Goal: Transaction & Acquisition: Book appointment/travel/reservation

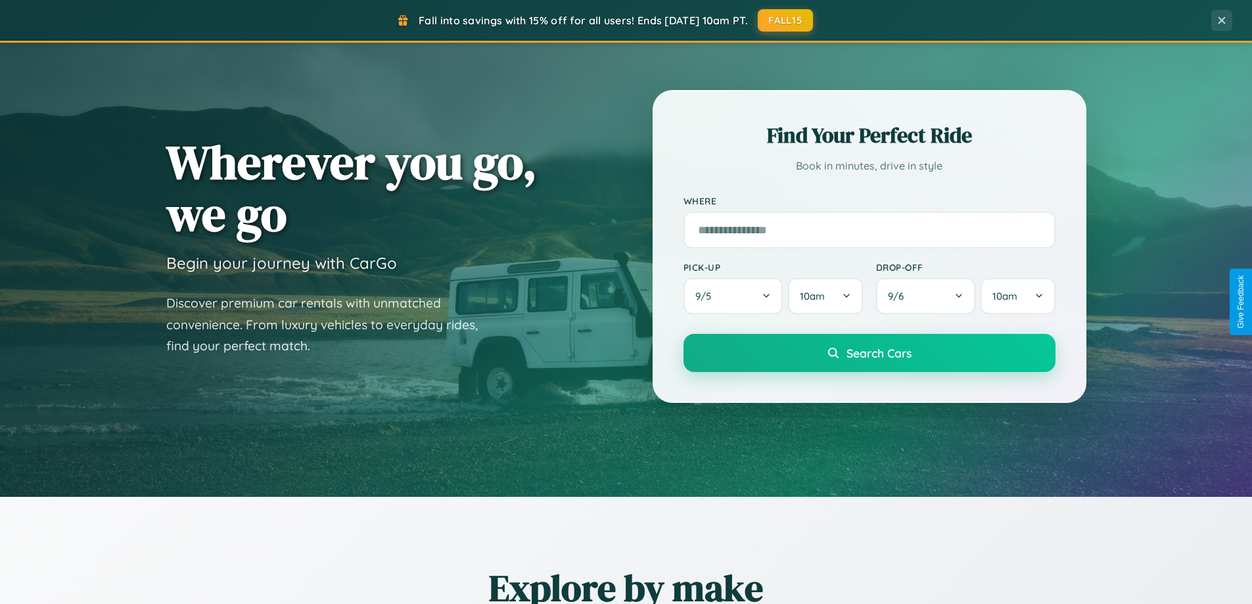
scroll to position [566, 0]
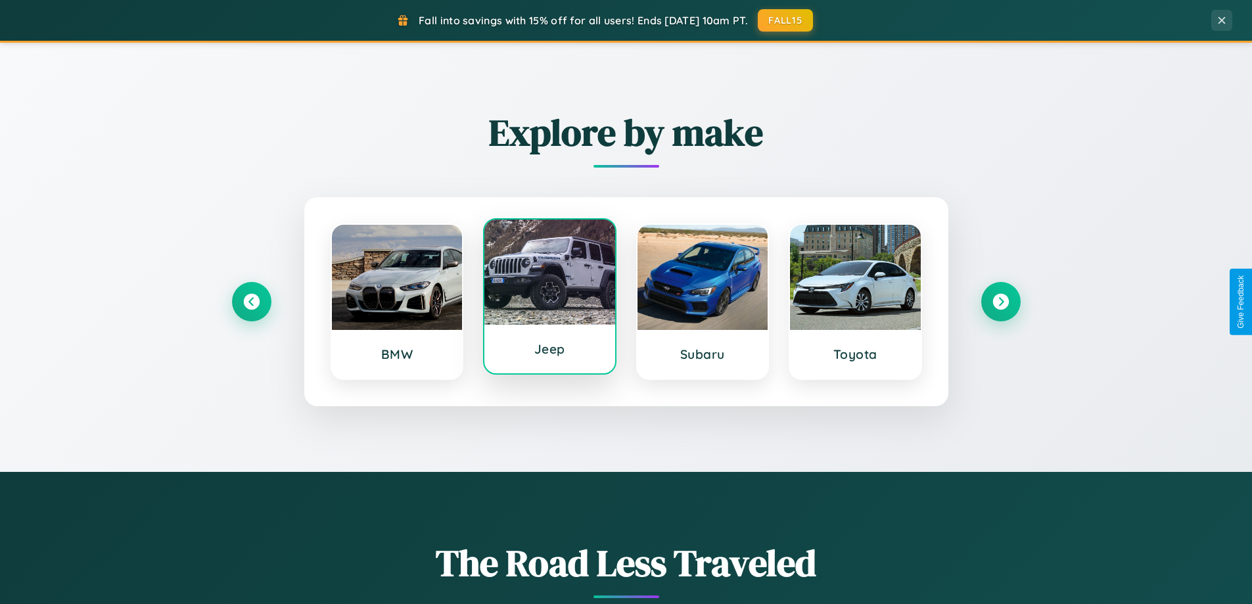
click at [549, 299] on div at bounding box center [549, 271] width 131 height 105
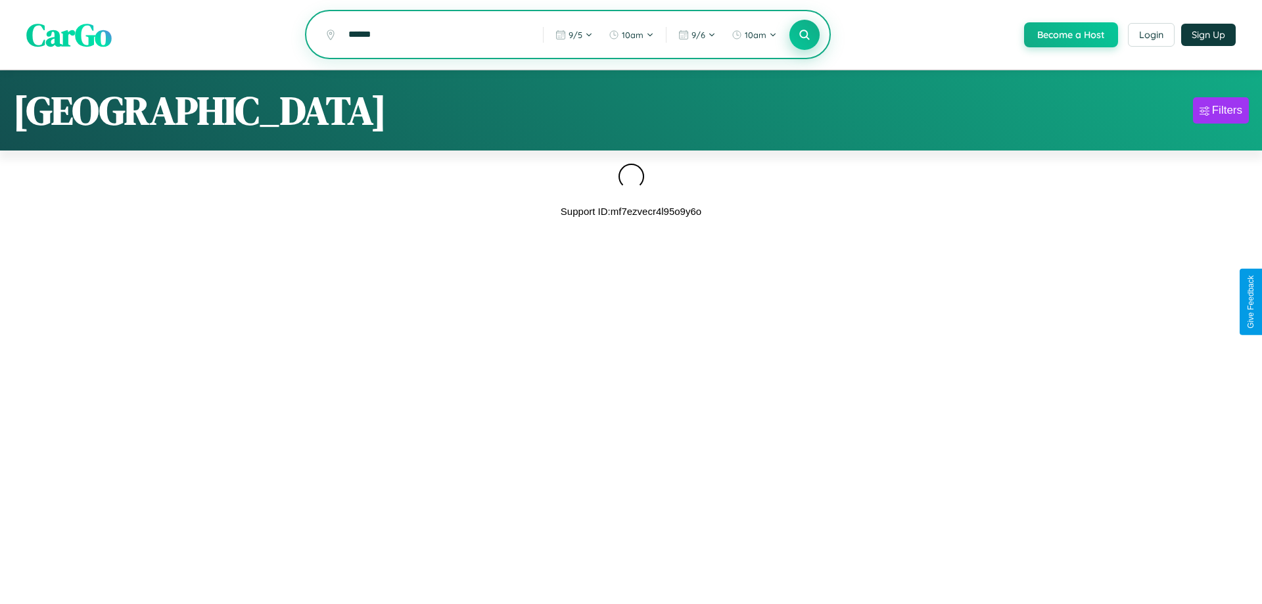
click at [803, 35] on icon at bounding box center [804, 34] width 12 height 12
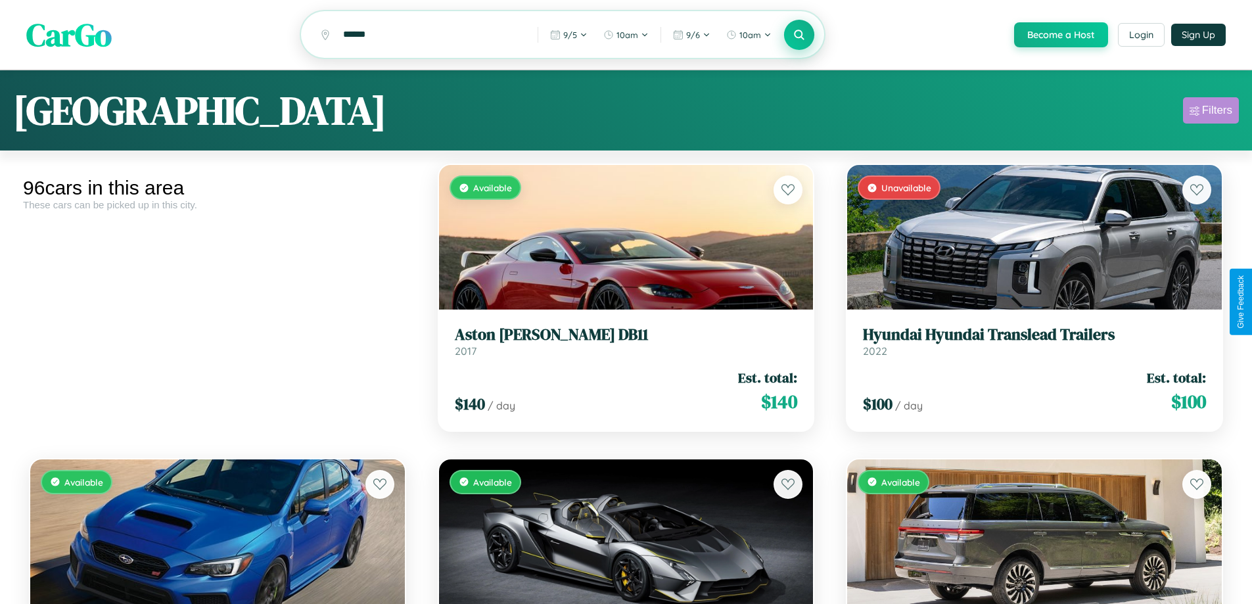
click at [1210, 112] on div "Filters" at bounding box center [1217, 110] width 30 height 13
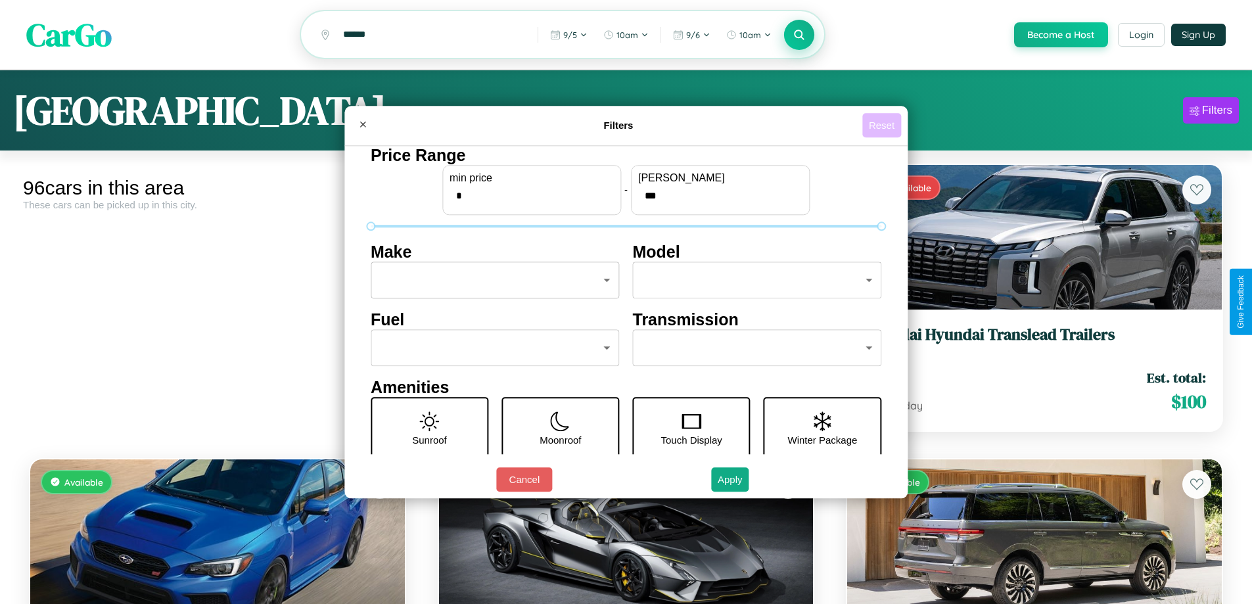
click at [883, 125] on button "Reset" at bounding box center [881, 125] width 39 height 24
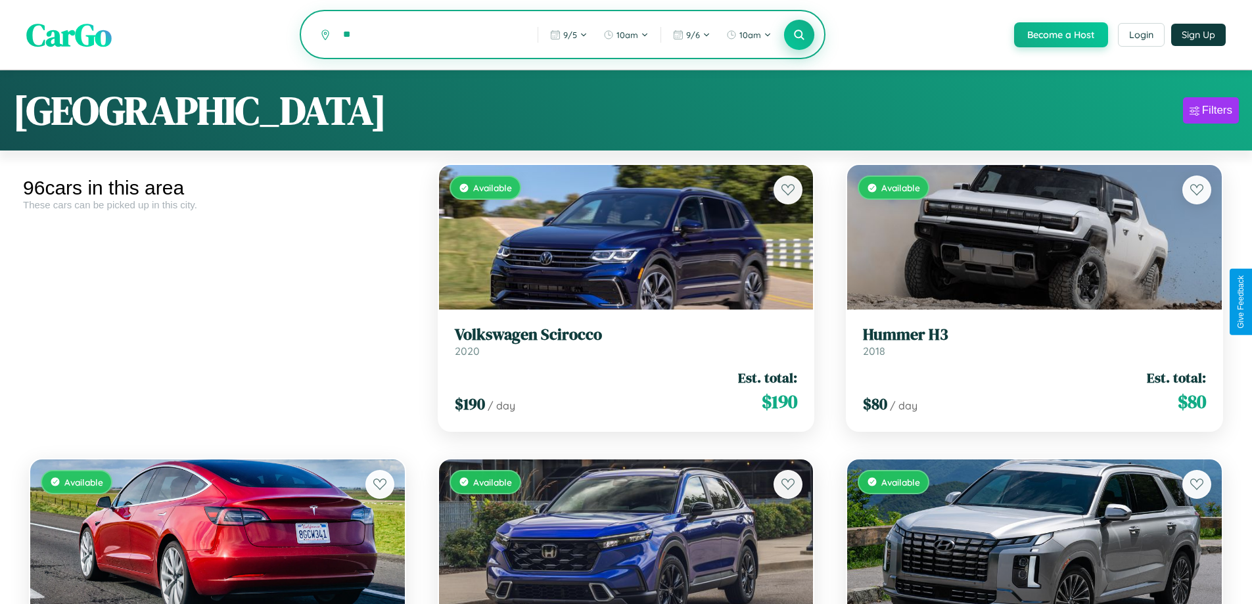
type input "*"
type input "******"
click at [798, 35] on icon at bounding box center [799, 34] width 12 height 12
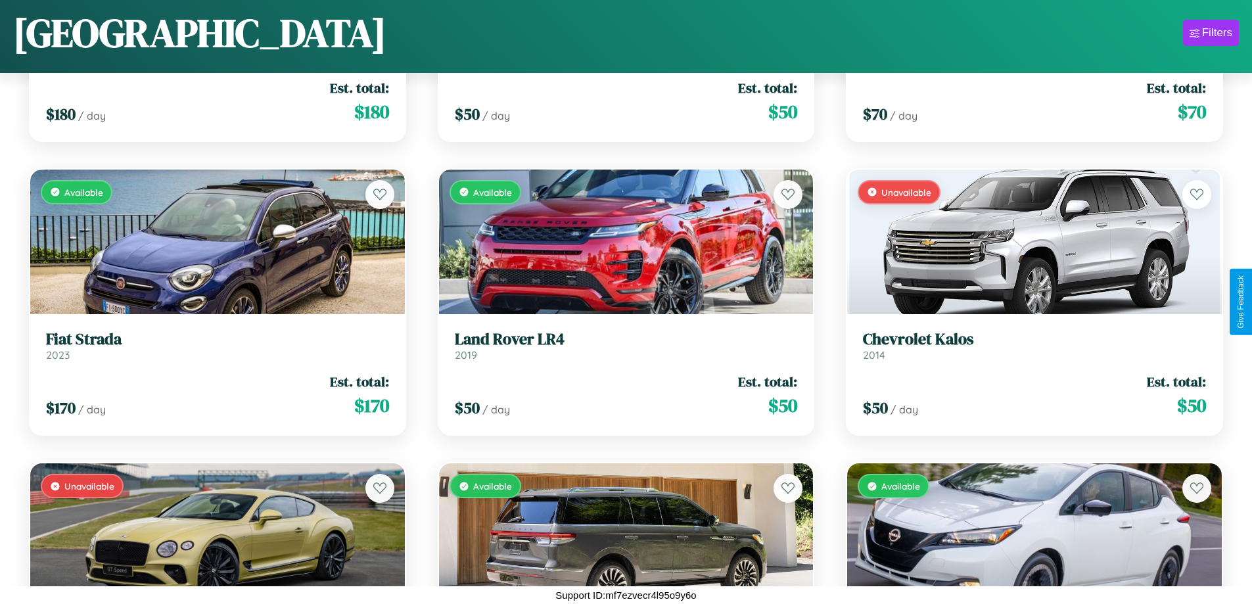
scroll to position [2539, 0]
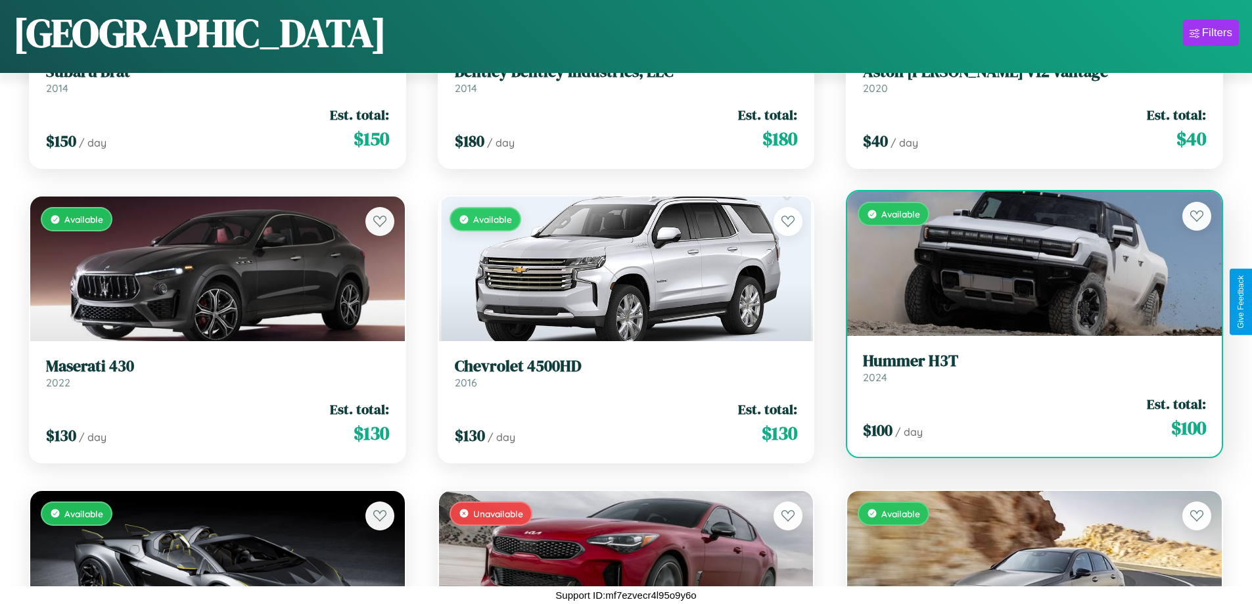
click at [1026, 372] on link "Hummer H3T 2024" at bounding box center [1034, 368] width 343 height 32
